Goal: Information Seeking & Learning: Understand process/instructions

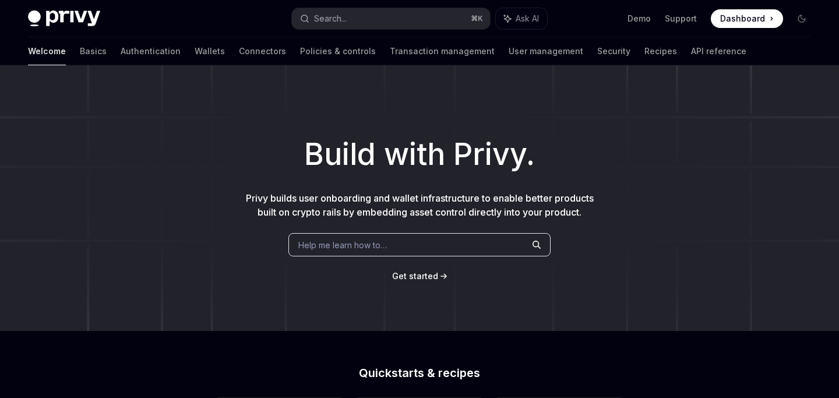
click at [80, 55] on link "Basics" at bounding box center [93, 51] width 27 height 28
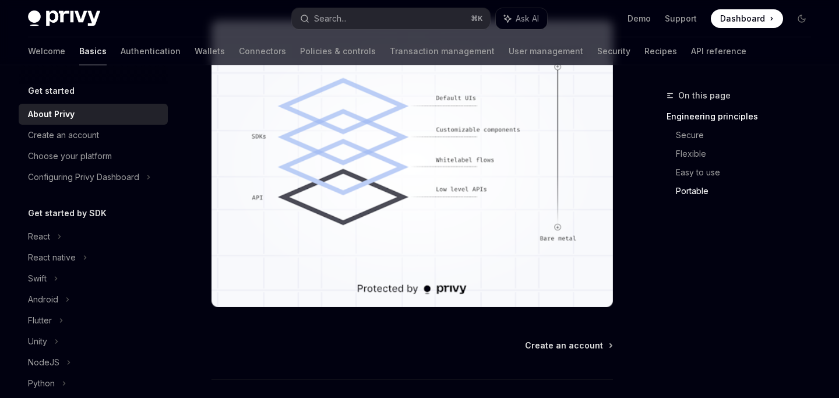
scroll to position [1129, 0]
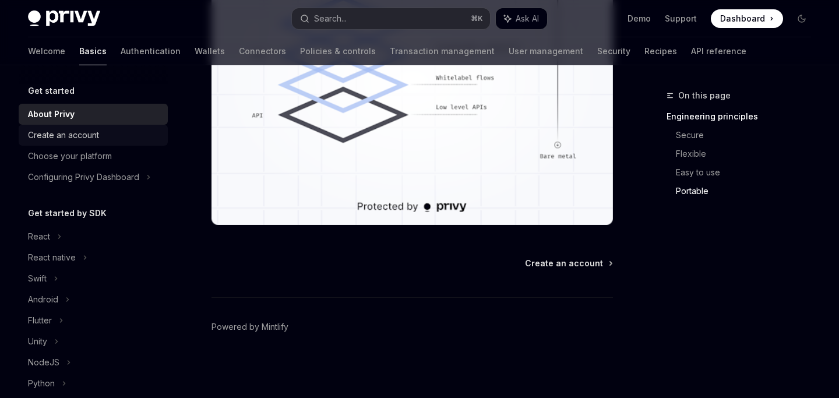
click at [103, 144] on link "Create an account" at bounding box center [93, 135] width 149 height 21
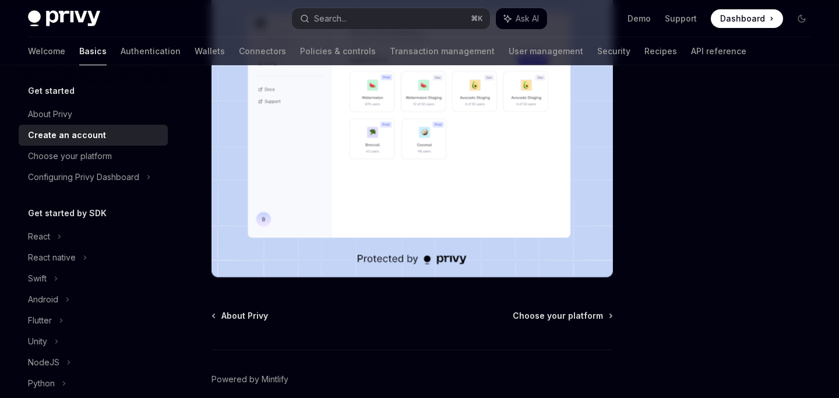
scroll to position [320, 0]
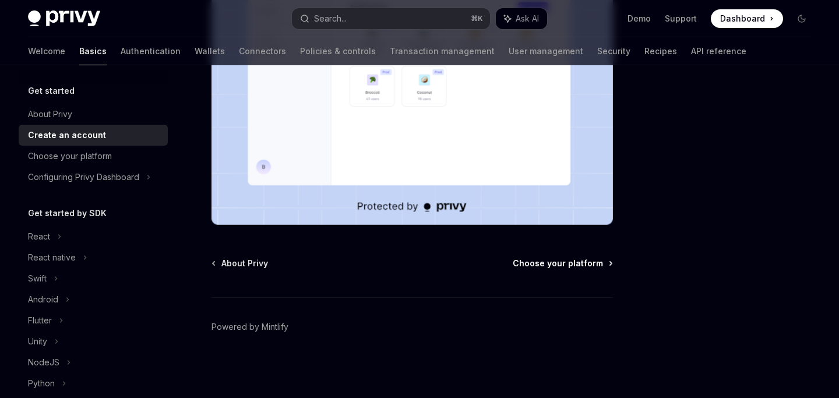
click at [555, 269] on span "Choose your platform" at bounding box center [558, 263] width 90 height 12
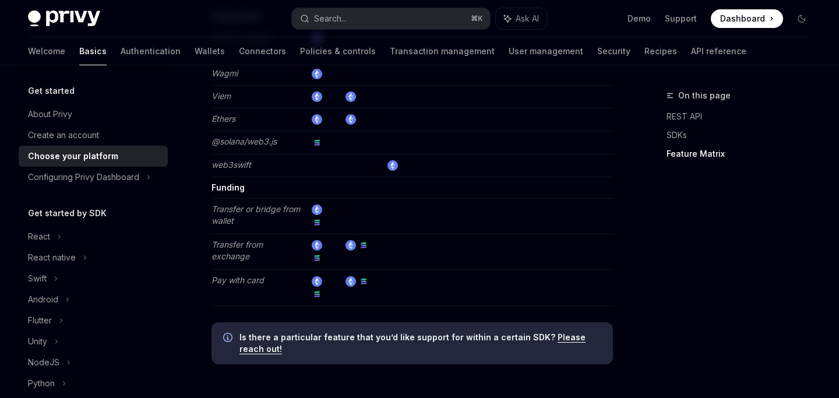
scroll to position [2306, 0]
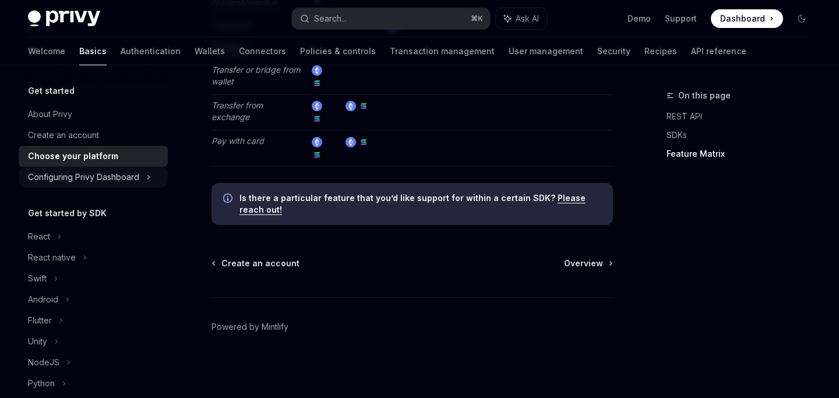
click at [127, 182] on div "Configuring Privy Dashboard" at bounding box center [83, 177] width 111 height 14
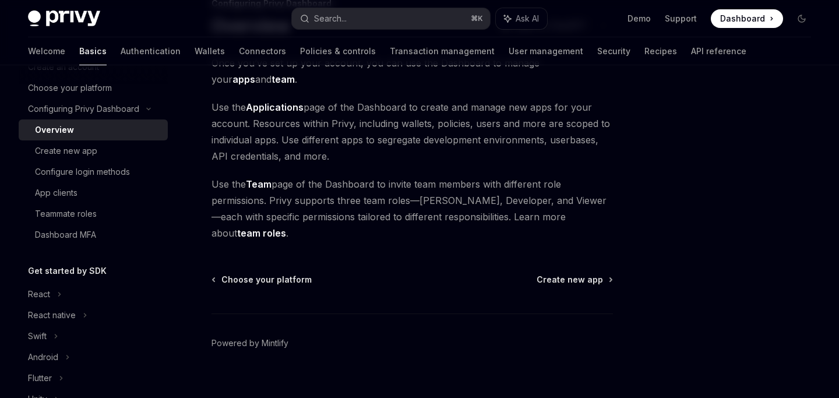
scroll to position [65, 0]
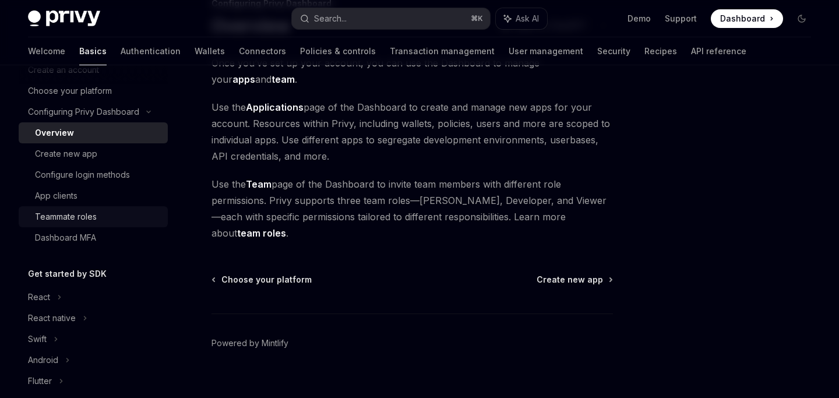
click at [80, 215] on div "Teammate roles" at bounding box center [66, 217] width 62 height 14
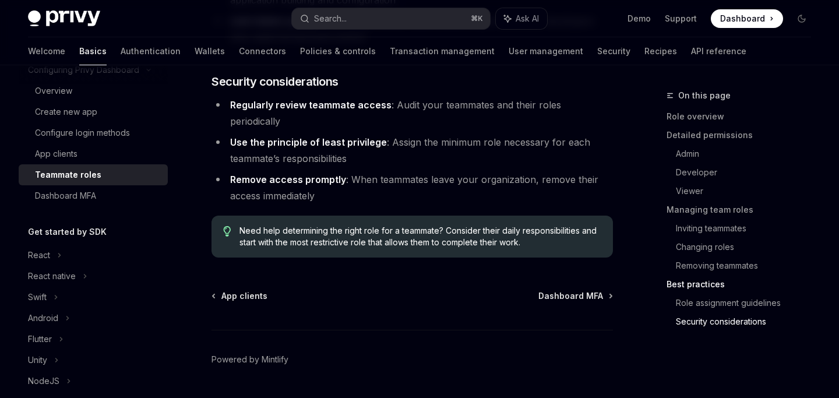
scroll to position [87, 0]
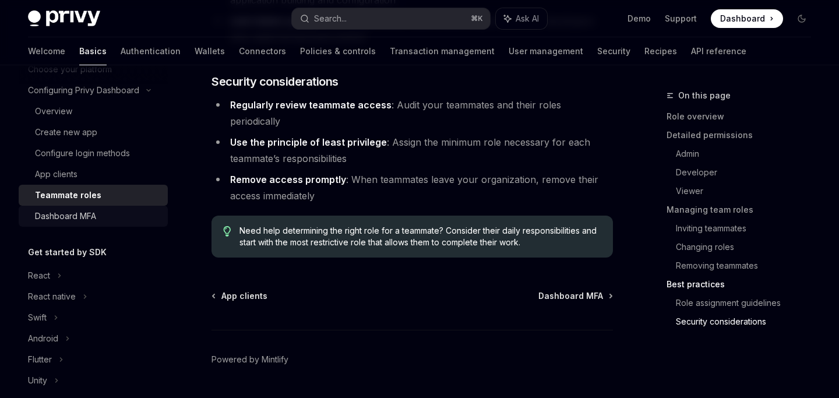
click at [89, 212] on div "Dashboard MFA" at bounding box center [65, 216] width 61 height 14
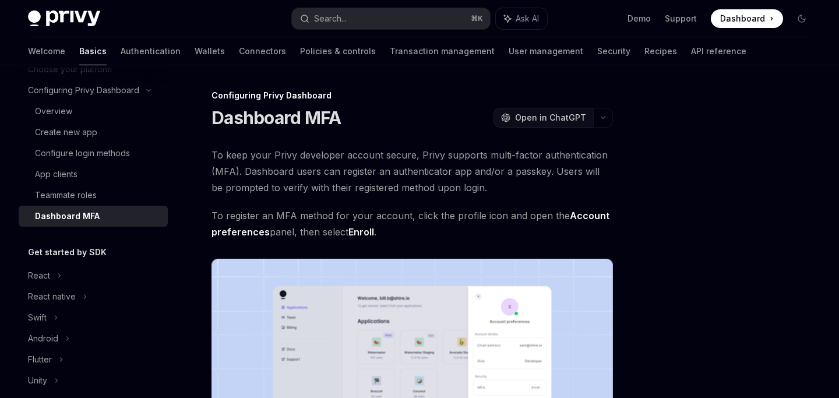
click at [567, 117] on span "Open in ChatGPT" at bounding box center [550, 118] width 71 height 12
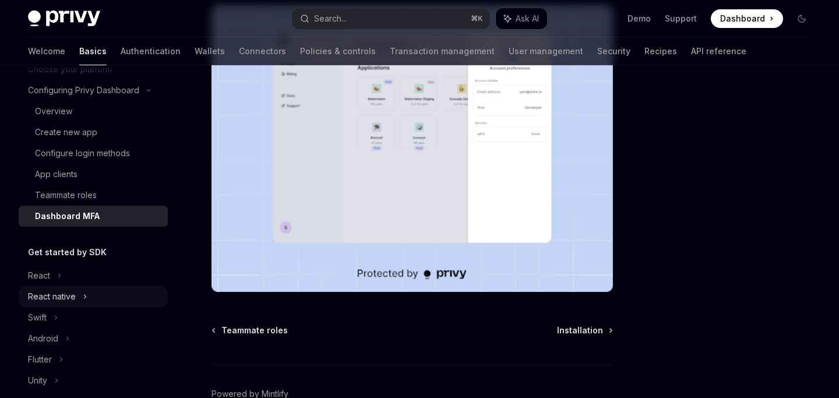
scroll to position [348, 0]
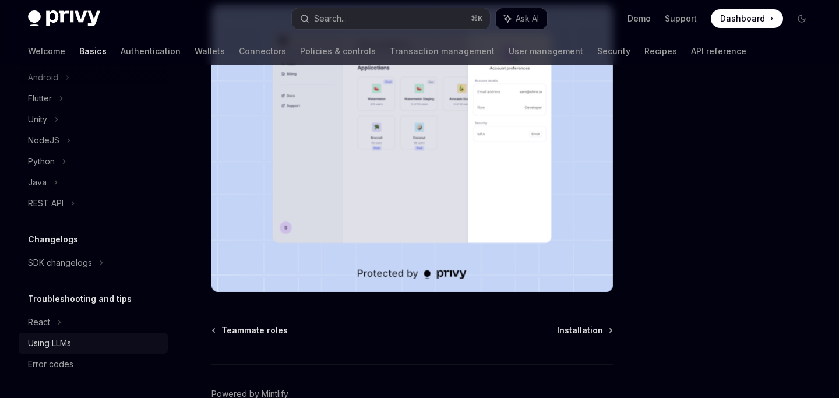
click at [67, 344] on div "Using LLMs" at bounding box center [49, 343] width 43 height 14
type textarea "*"
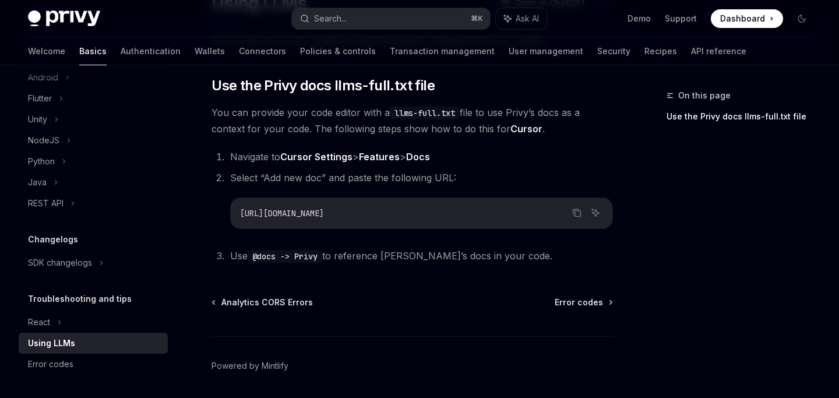
scroll to position [116, 0]
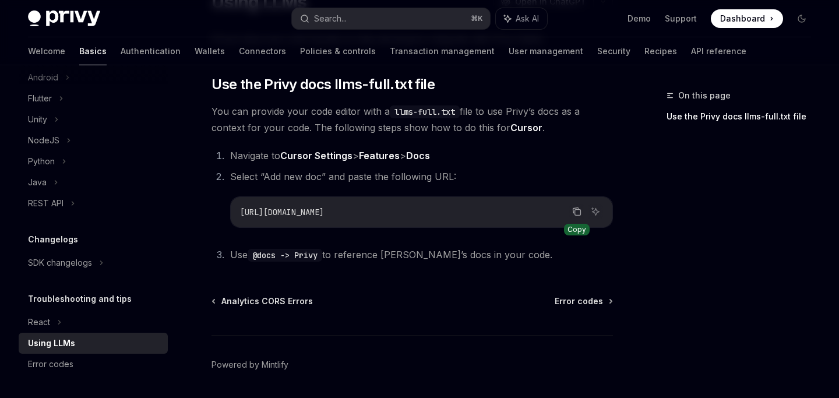
click at [582, 212] on button "Copy the contents from the code block" at bounding box center [576, 211] width 15 height 15
